Goal: Find specific page/section: Find specific page/section

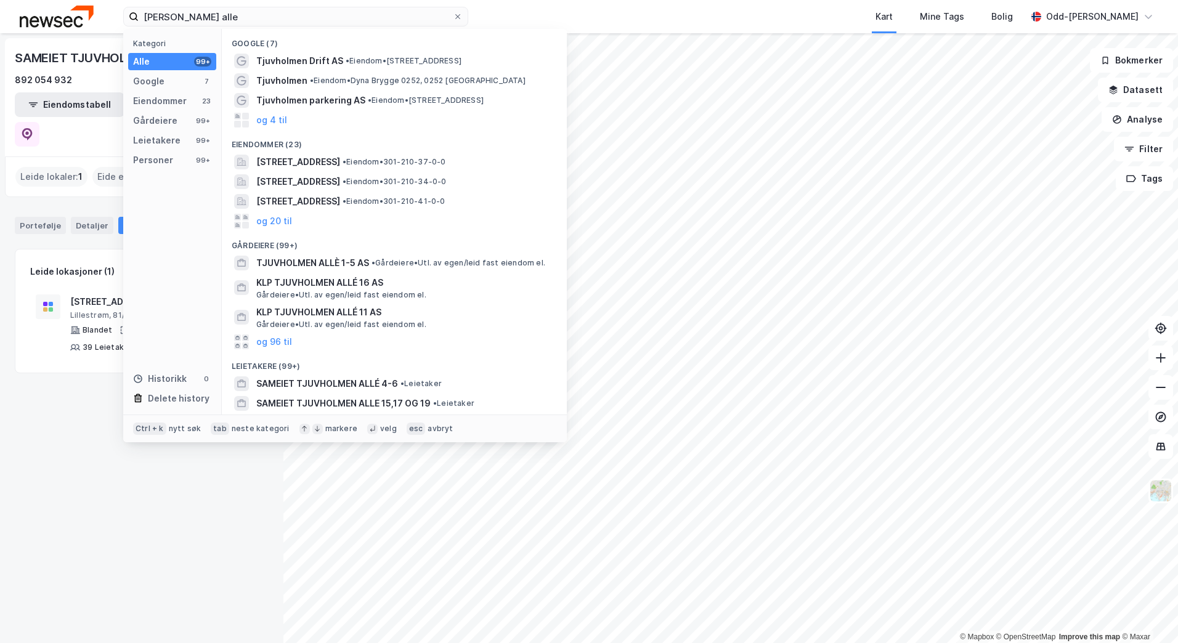
click at [60, 20] on div "Sameiet tjuvholmen alle Kategori Alle 99+ Google 7 Eiendommer 23 Gårdeiere 99+ …" at bounding box center [589, 16] width 1178 height 33
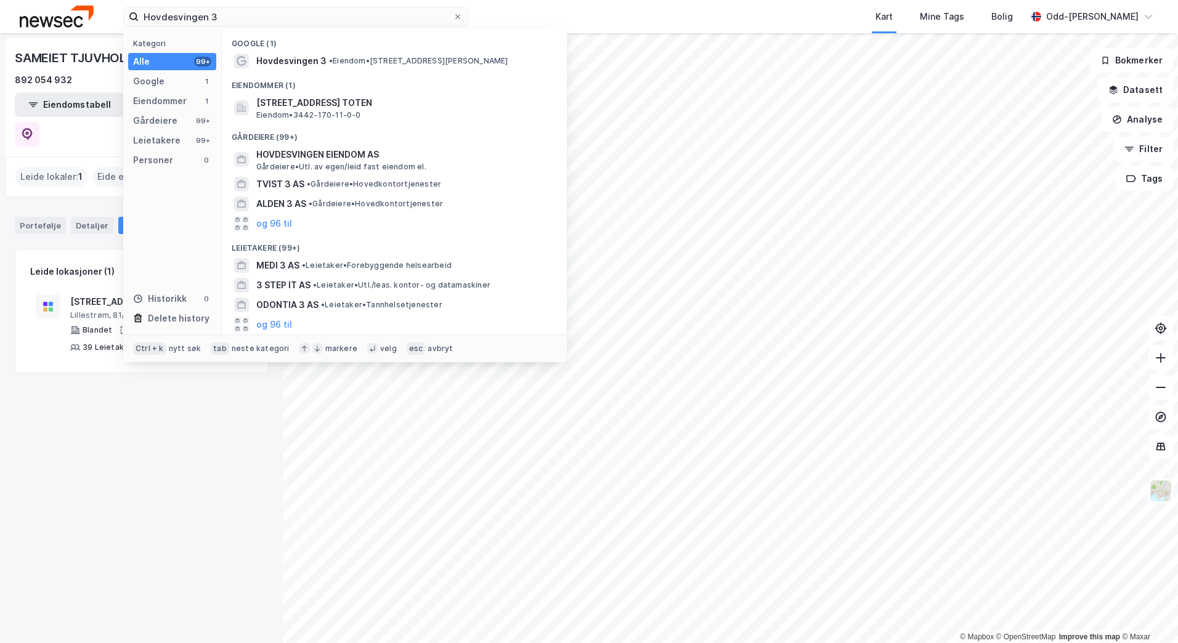
type input "Hovdesvingen 3"
click at [295, 101] on span "[STREET_ADDRESS] TOTEN" at bounding box center [404, 102] width 296 height 15
